Goal: Information Seeking & Learning: Learn about a topic

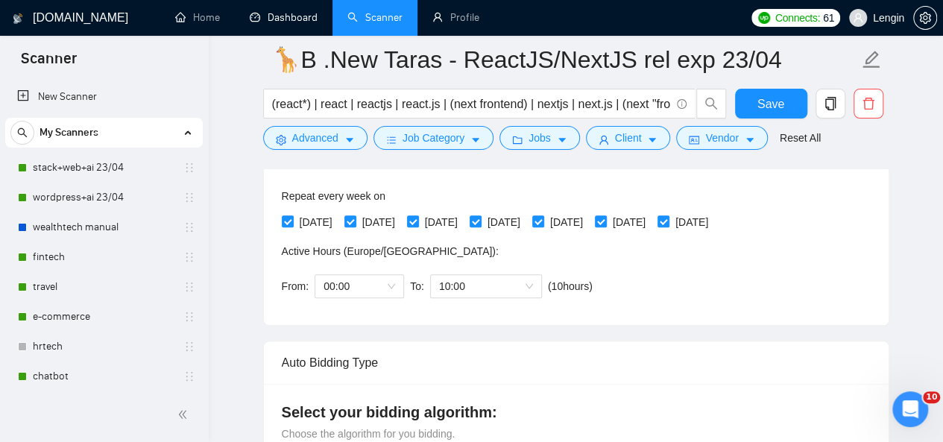
scroll to position [661, 0]
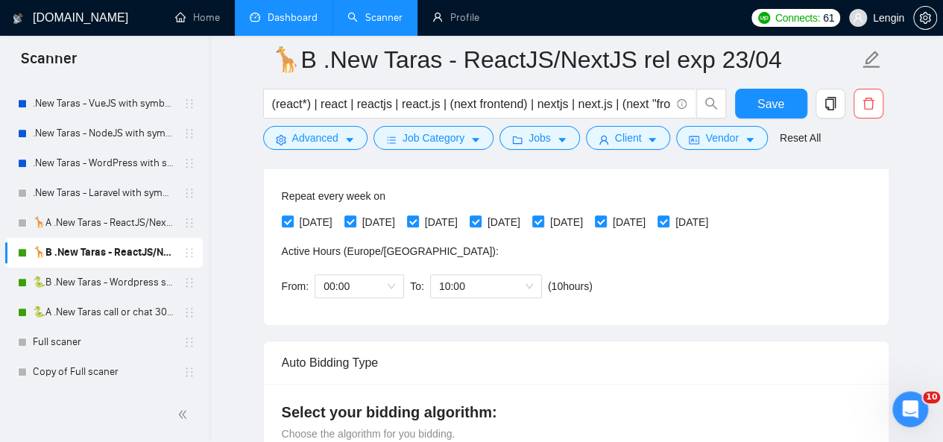
drag, startPoint x: 0, startPoint y: 0, endPoint x: 300, endPoint y: 28, distance: 301.0
click at [300, 24] on link "Dashboard" at bounding box center [284, 17] width 68 height 13
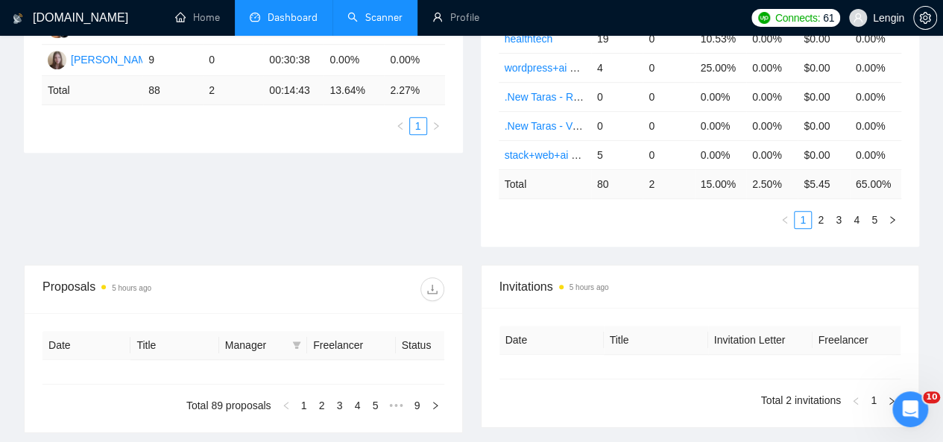
type input "[DATE]"
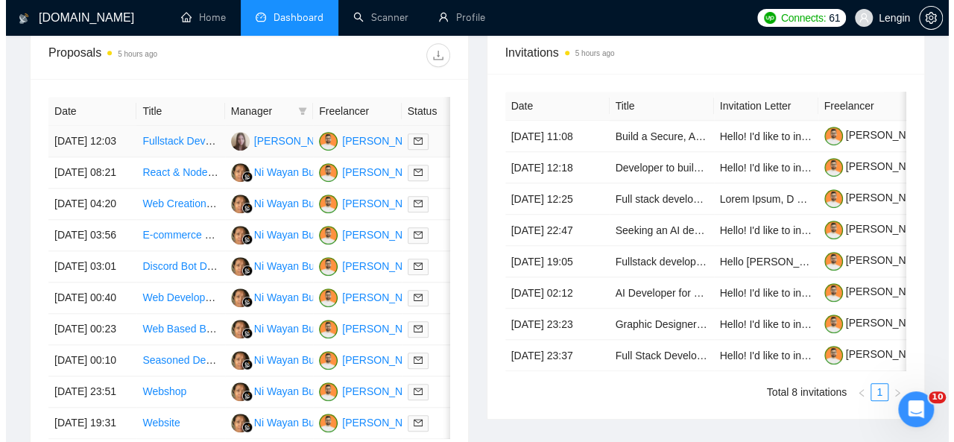
scroll to position [603, 0]
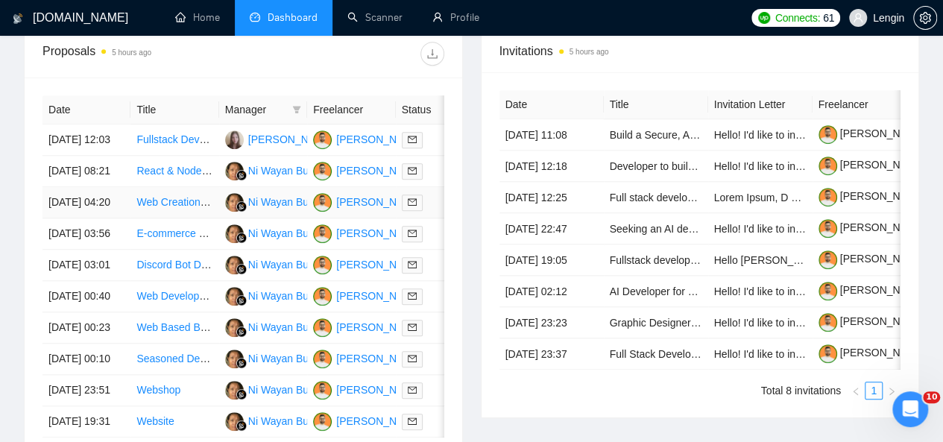
click at [204, 218] on td "Web Creation and app Development" at bounding box center [174, 202] width 88 height 31
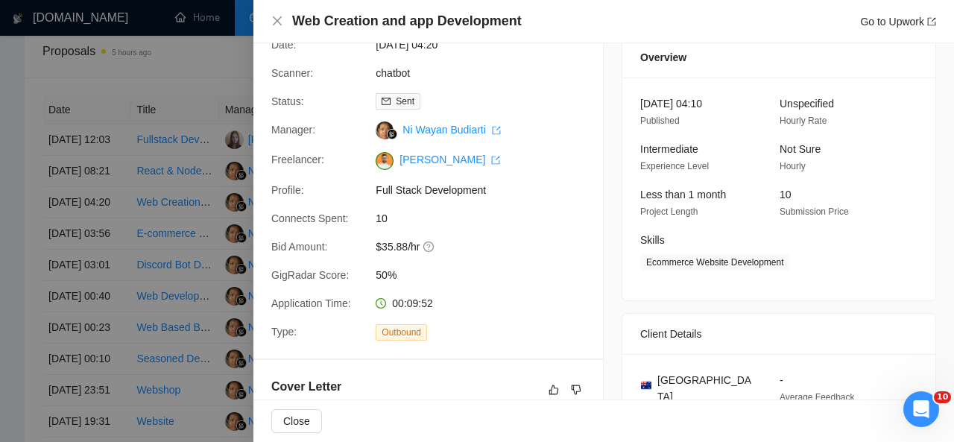
scroll to position [0, 0]
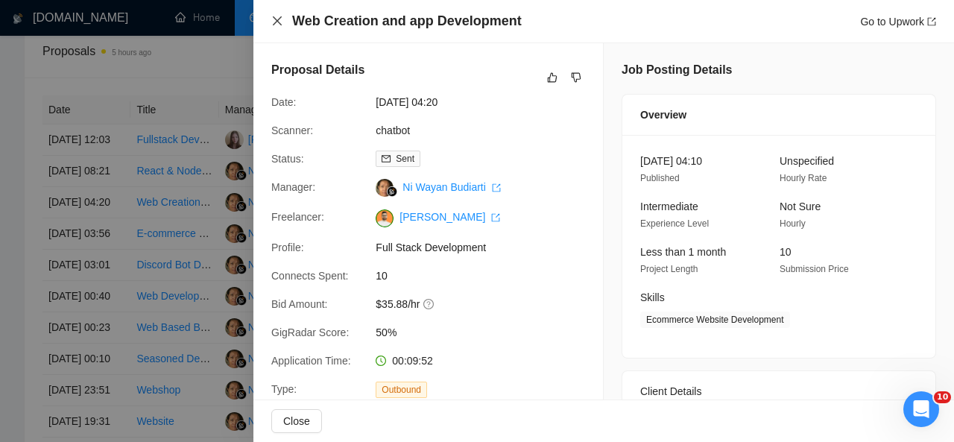
click at [280, 26] on icon "close" at bounding box center [277, 21] width 12 height 12
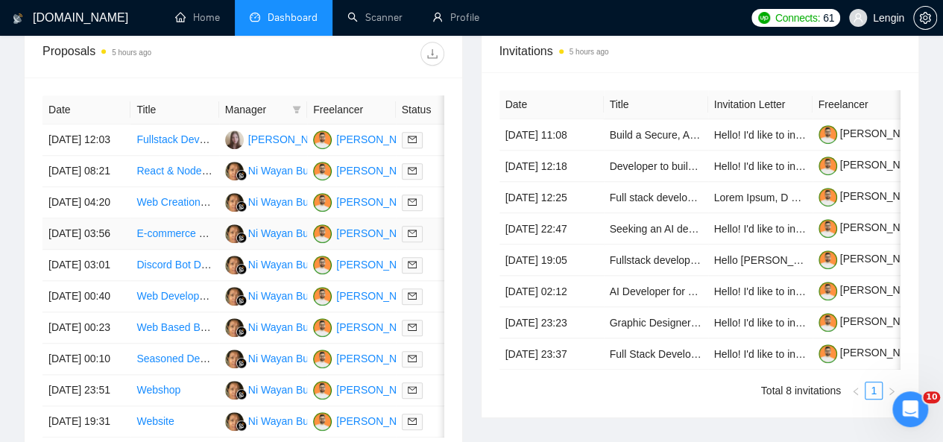
click at [198, 250] on td "E-commerce Performance Optimization Expert Needed" at bounding box center [174, 233] width 88 height 31
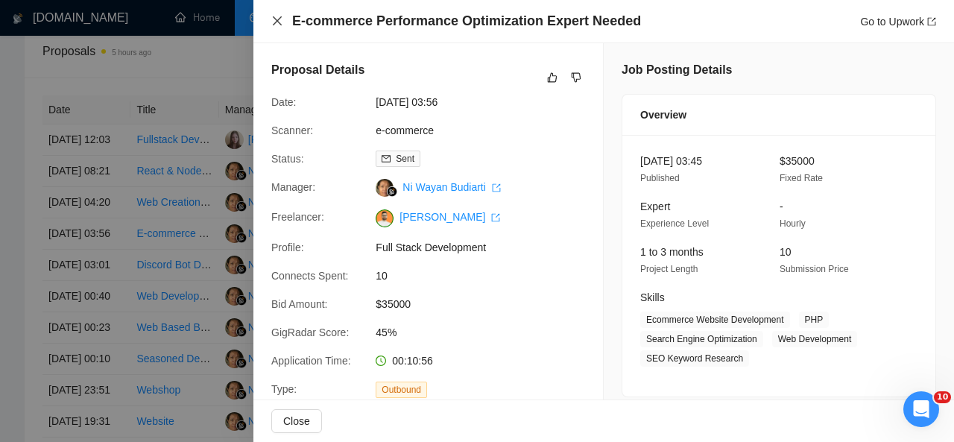
click at [271, 22] on icon "close" at bounding box center [277, 21] width 12 height 12
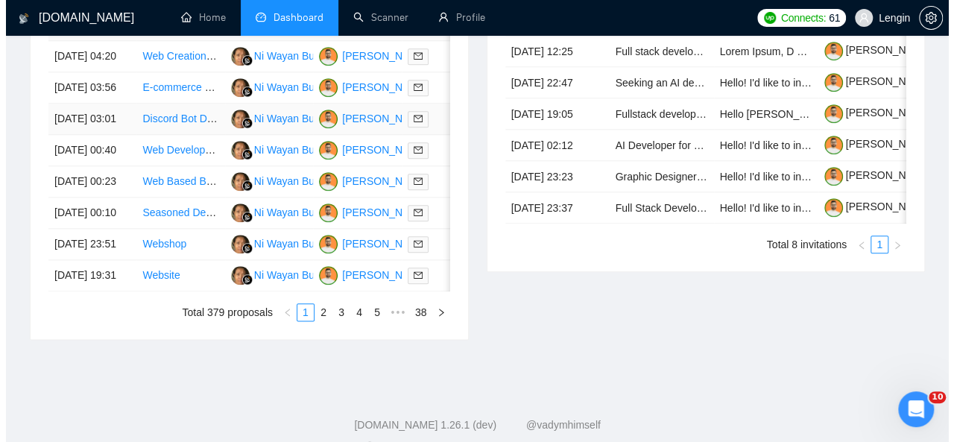
scroll to position [750, 0]
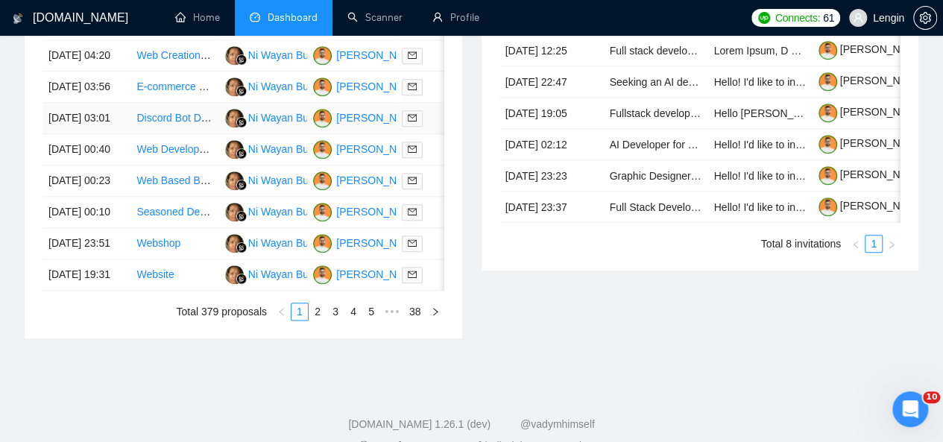
click at [188, 134] on td "Discord Bot Developer for E-commerce Platform" at bounding box center [174, 118] width 88 height 31
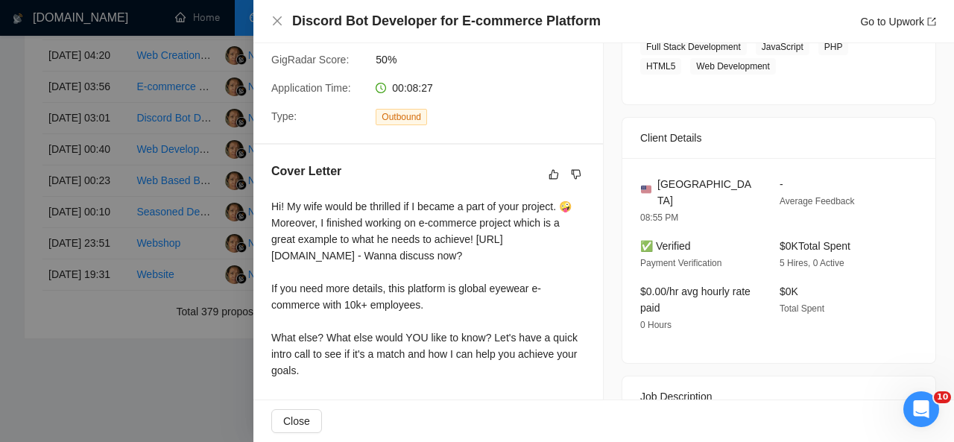
scroll to position [0, 0]
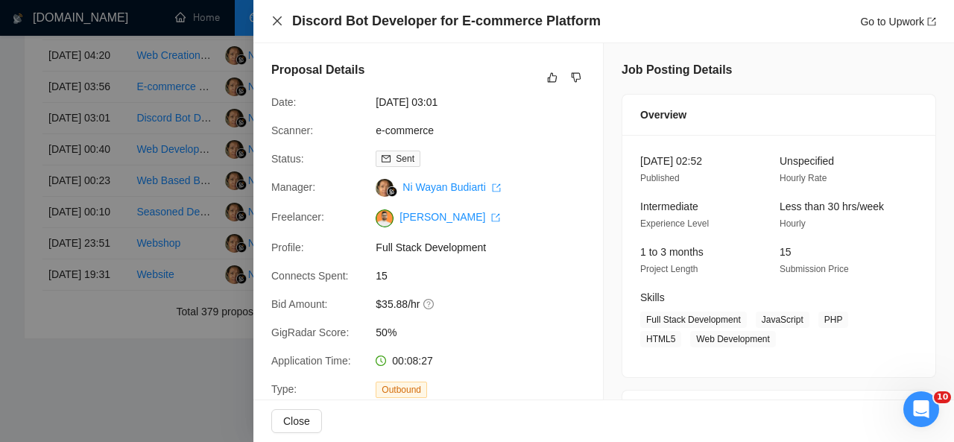
click at [279, 24] on icon "close" at bounding box center [277, 21] width 12 height 12
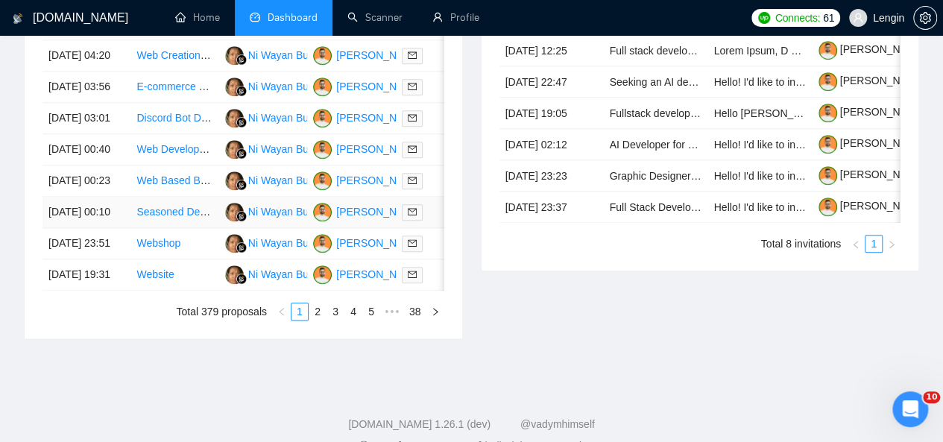
click at [186, 228] on td "Seasoned Developer with React, Next.js, and Node.js Experience" at bounding box center [174, 212] width 88 height 31
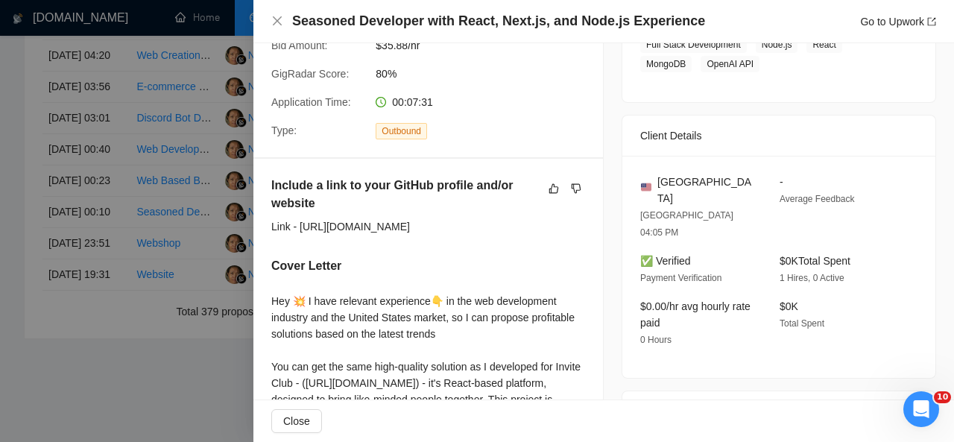
scroll to position [536, 0]
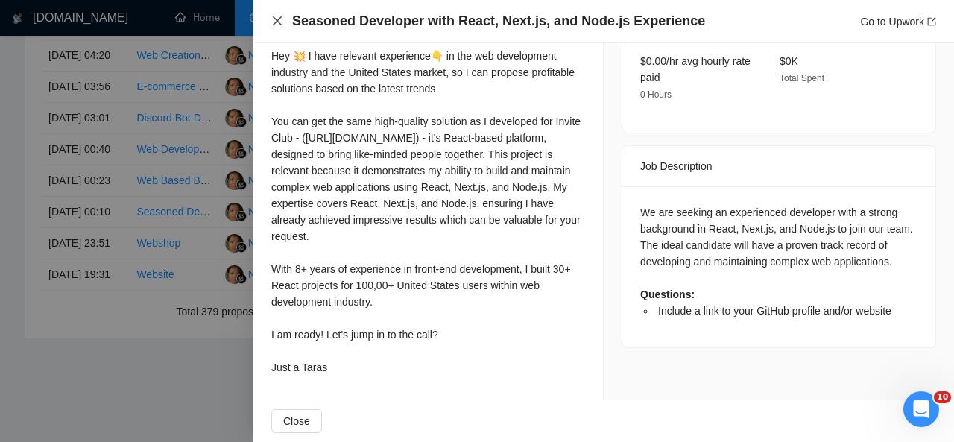
click at [279, 22] on icon "close" at bounding box center [277, 21] width 12 height 12
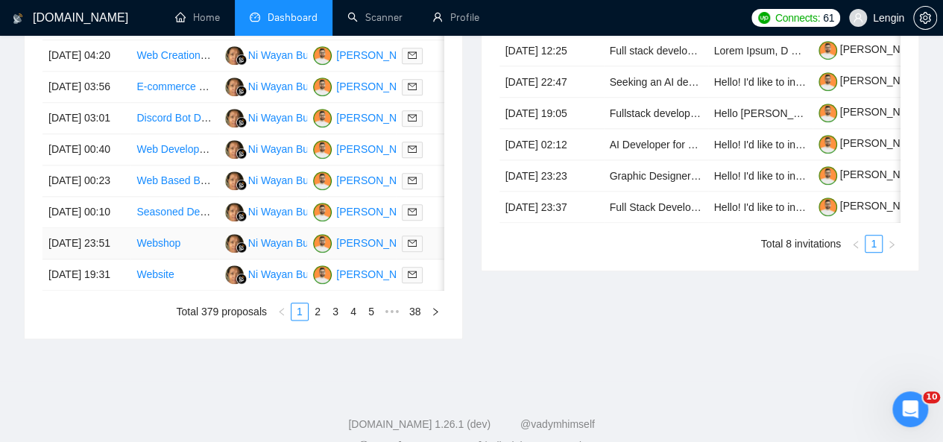
click at [185, 259] on td "Webshop" at bounding box center [174, 243] width 88 height 31
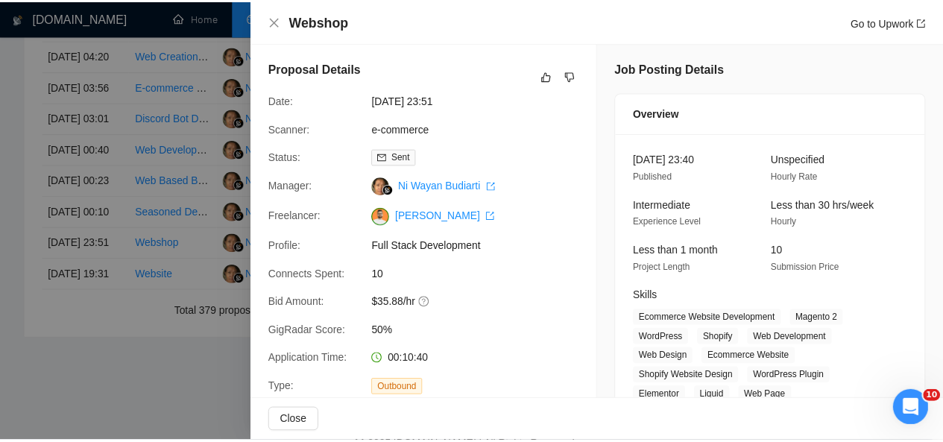
scroll to position [0, 0]
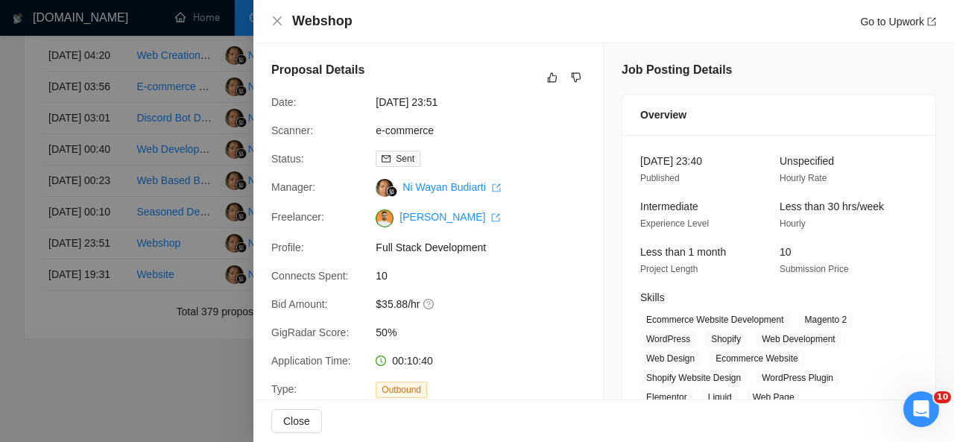
drag, startPoint x: 271, startPoint y: 28, endPoint x: 288, endPoint y: 20, distance: 18.0
click at [288, 20] on div "Webshop Go to Upwork" at bounding box center [603, 21] width 665 height 19
click at [274, 23] on icon "close" at bounding box center [277, 21] width 12 height 12
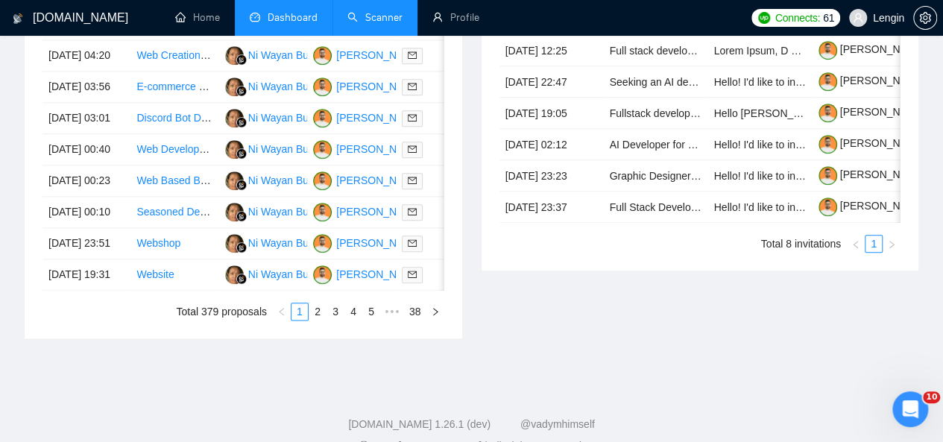
click at [349, 11] on link "Scanner" at bounding box center [374, 17] width 55 height 13
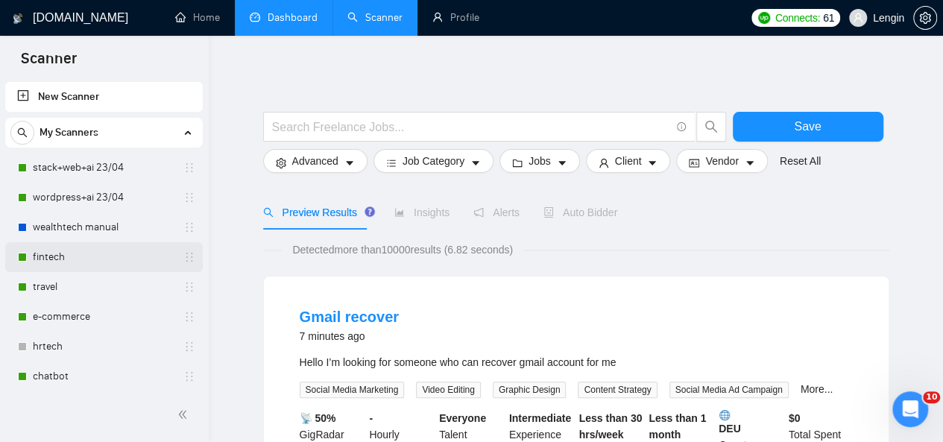
click at [53, 256] on link "fintech" at bounding box center [104, 257] width 142 height 30
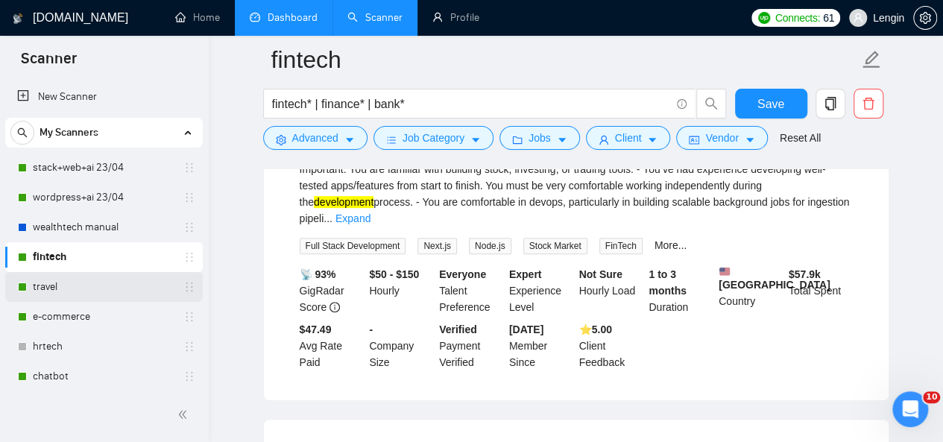
scroll to position [228, 0]
click at [89, 284] on link "travel" at bounding box center [104, 287] width 142 height 30
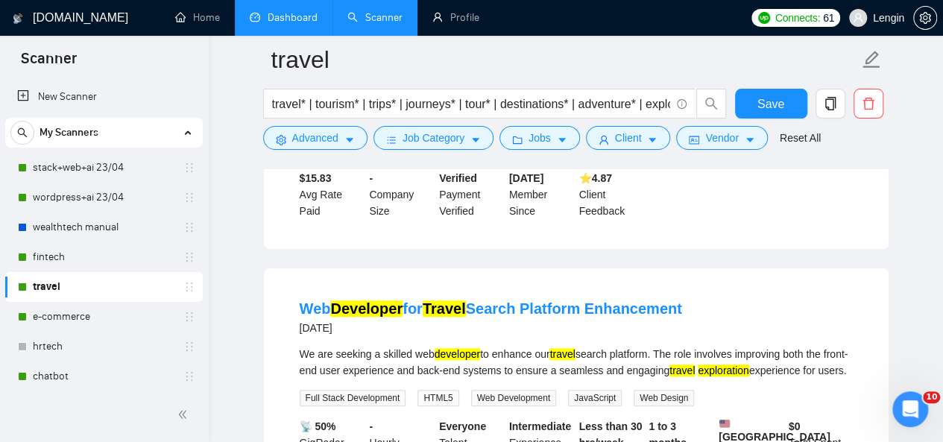
scroll to position [403, 0]
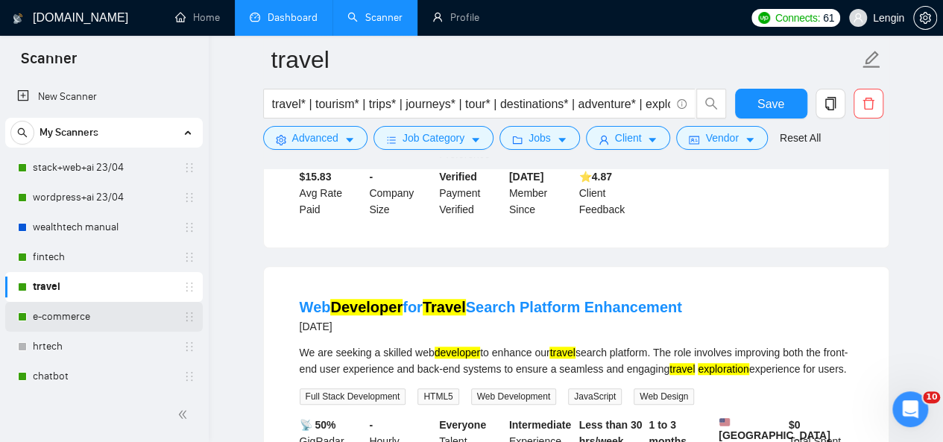
click at [82, 321] on link "e-commerce" at bounding box center [104, 317] width 142 height 30
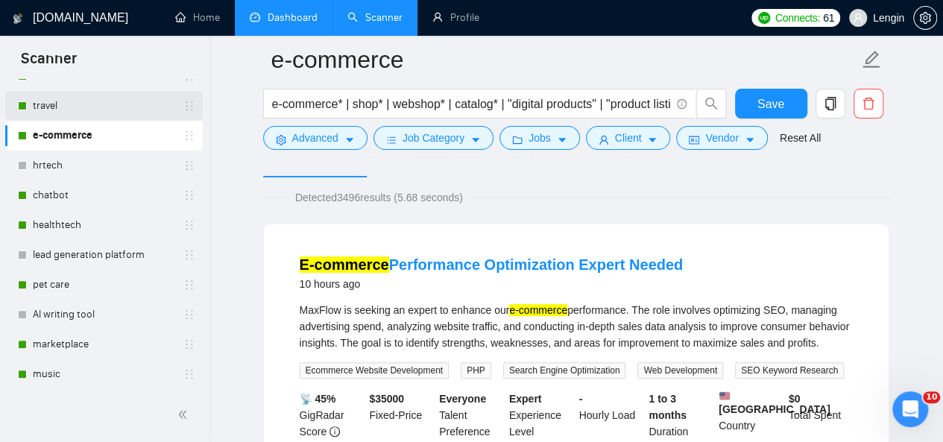
scroll to position [182, 0]
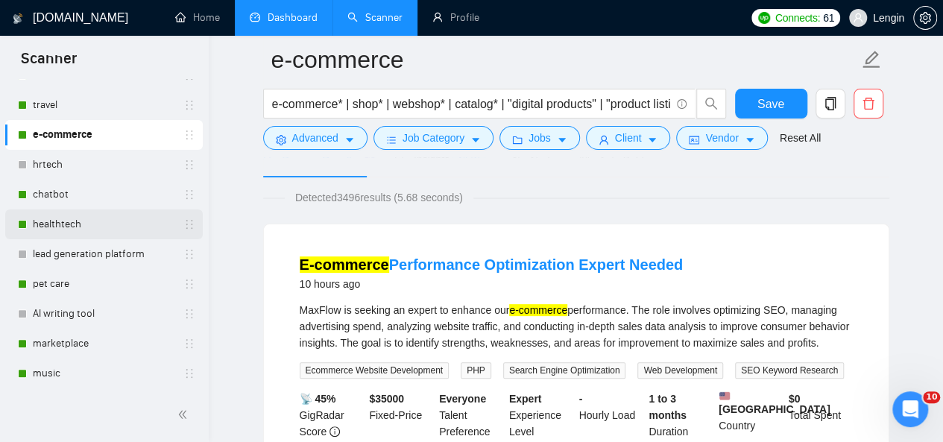
click at [66, 220] on link "healthtech" at bounding box center [104, 224] width 142 height 30
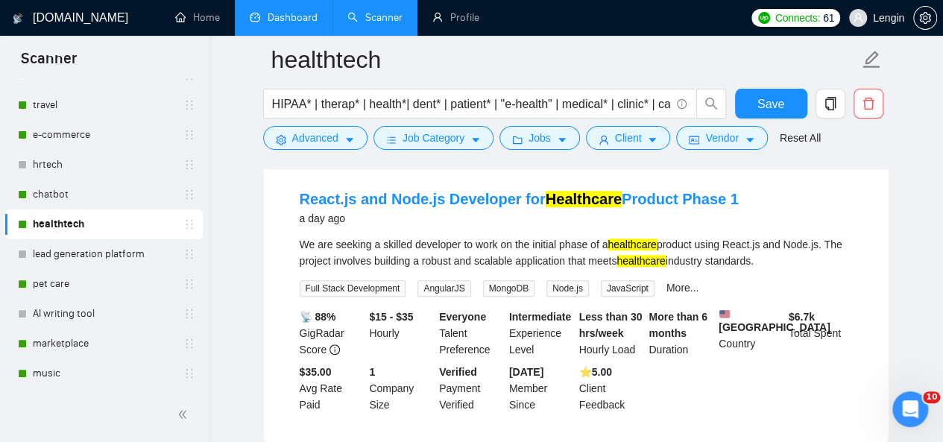
scroll to position [460, 0]
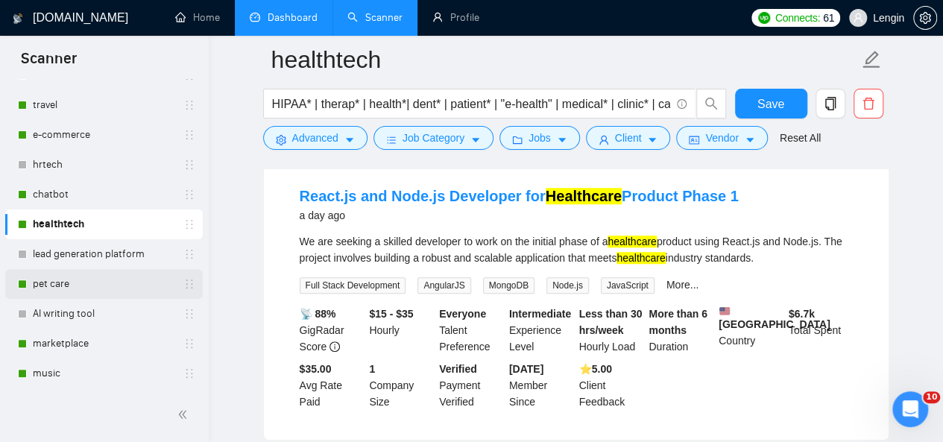
click at [61, 280] on link "pet care" at bounding box center [104, 284] width 142 height 30
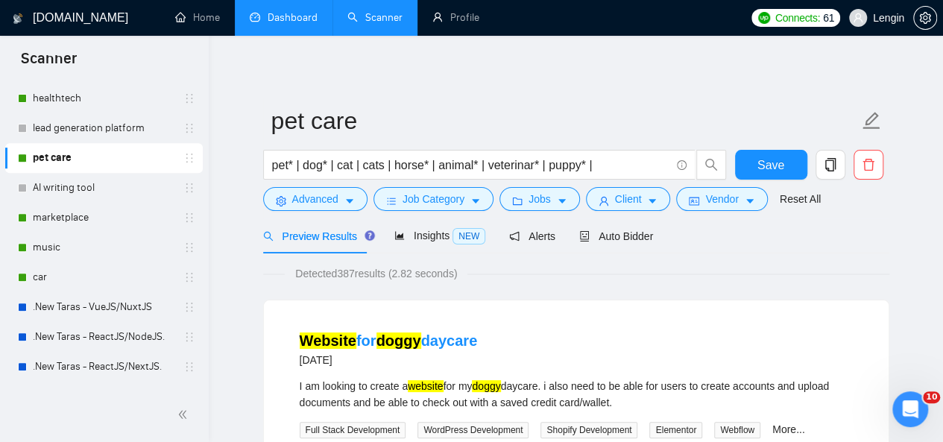
scroll to position [328, 0]
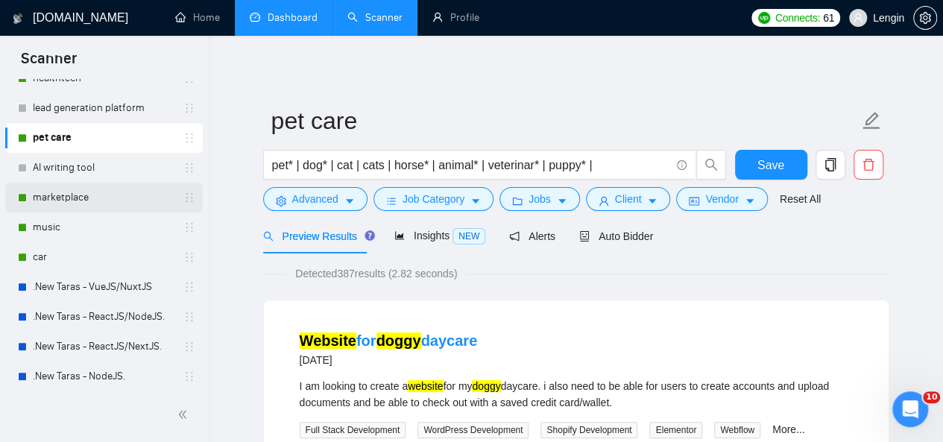
click at [69, 195] on link "marketplace" at bounding box center [104, 198] width 142 height 30
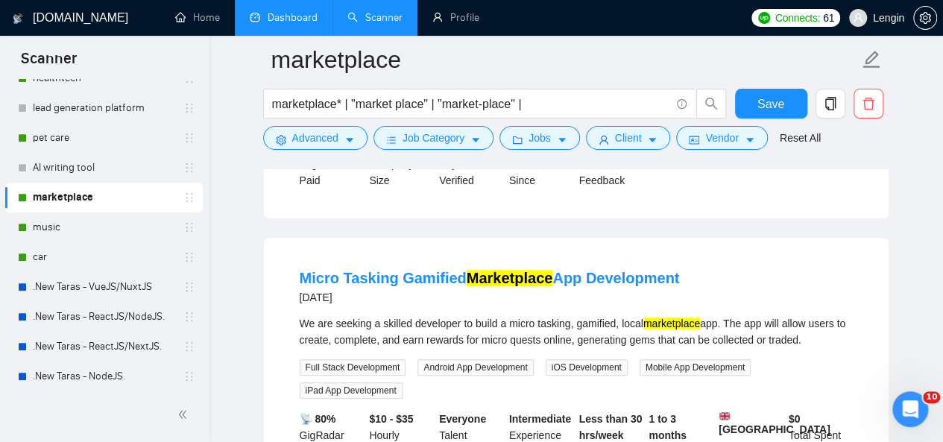
scroll to position [417, 0]
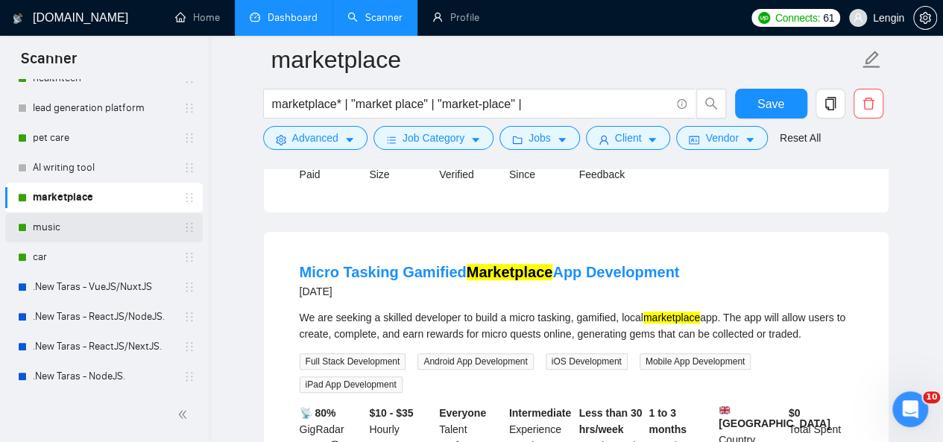
click at [84, 225] on link "music" at bounding box center [104, 227] width 142 height 30
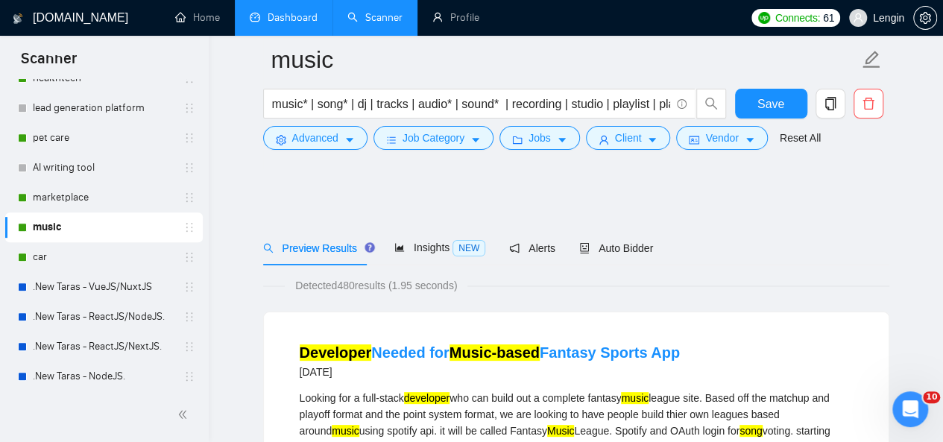
scroll to position [122, 0]
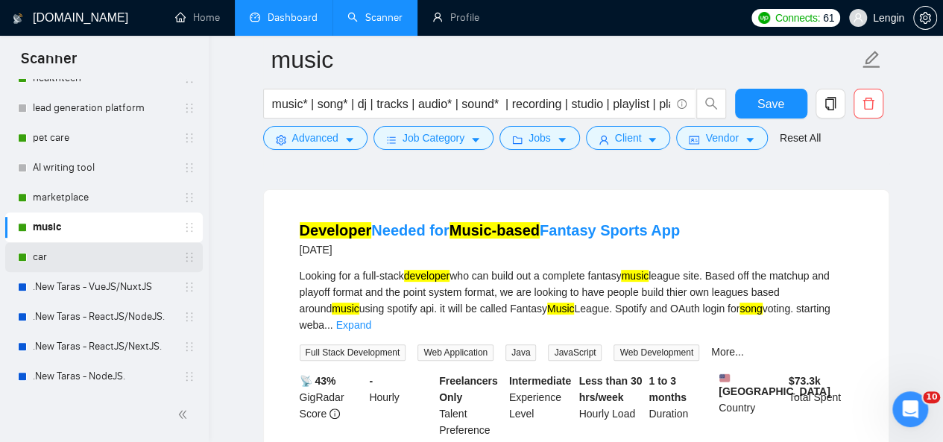
click at [101, 251] on link "car" at bounding box center [104, 257] width 142 height 30
